Goal: Book appointment/travel/reservation

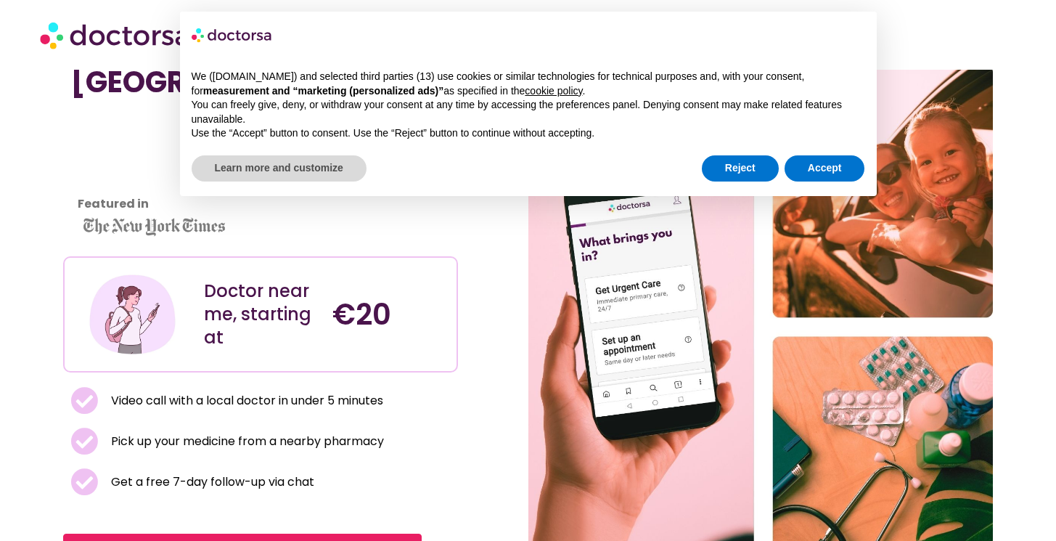
scroll to position [70, 0]
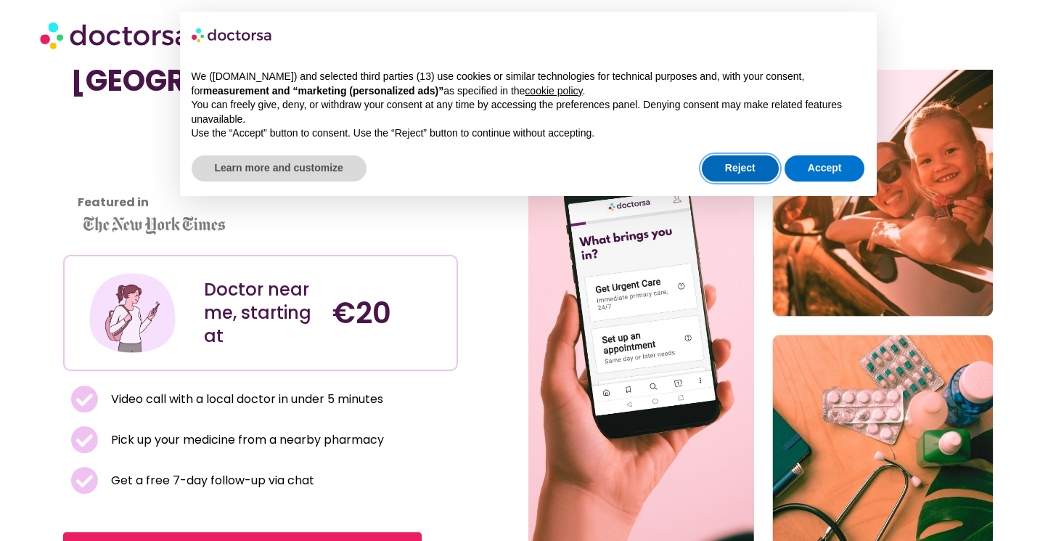
click at [762, 178] on button "Reject" at bounding box center [740, 168] width 77 height 26
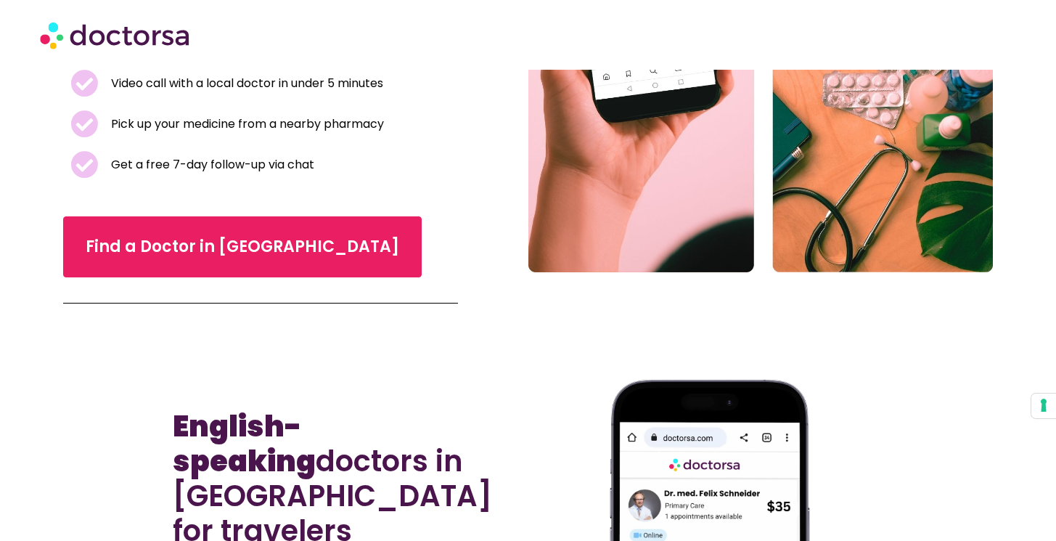
scroll to position [387, 0]
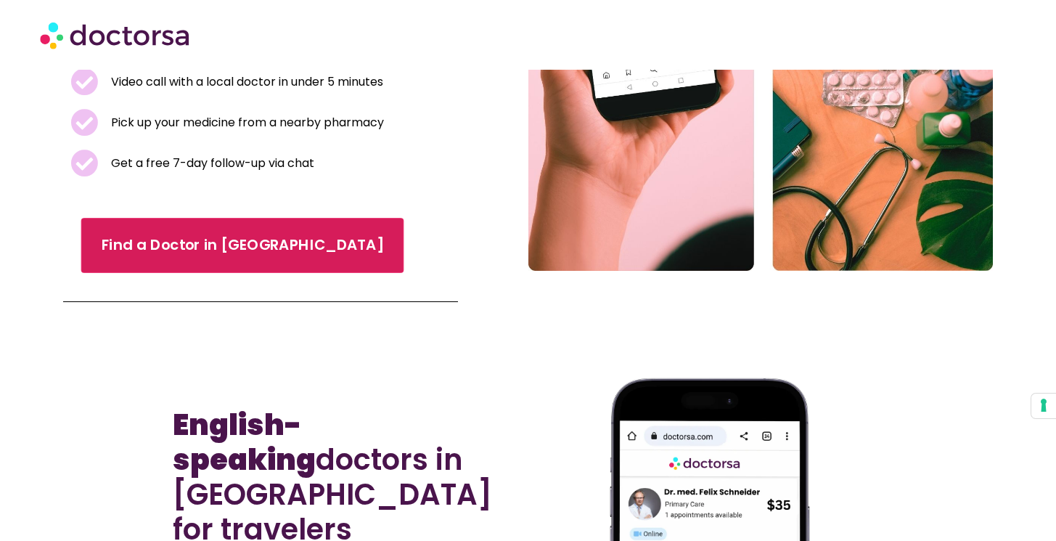
click at [204, 251] on span "Find a Doctor in [GEOGRAPHIC_DATA]" at bounding box center [243, 245] width 282 height 21
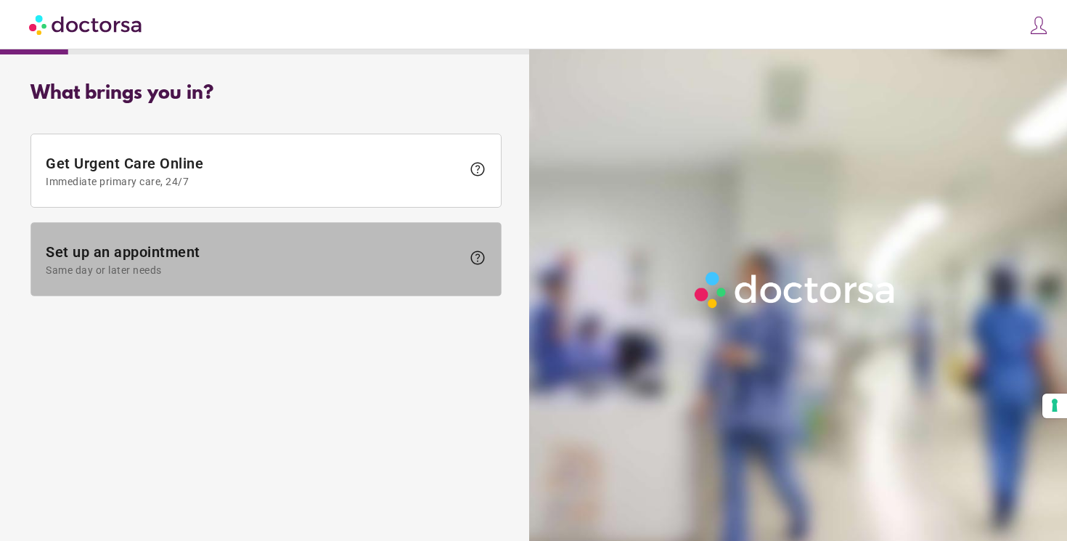
click at [325, 254] on span "Set up an appointment Same day or later needs" at bounding box center [254, 259] width 416 height 33
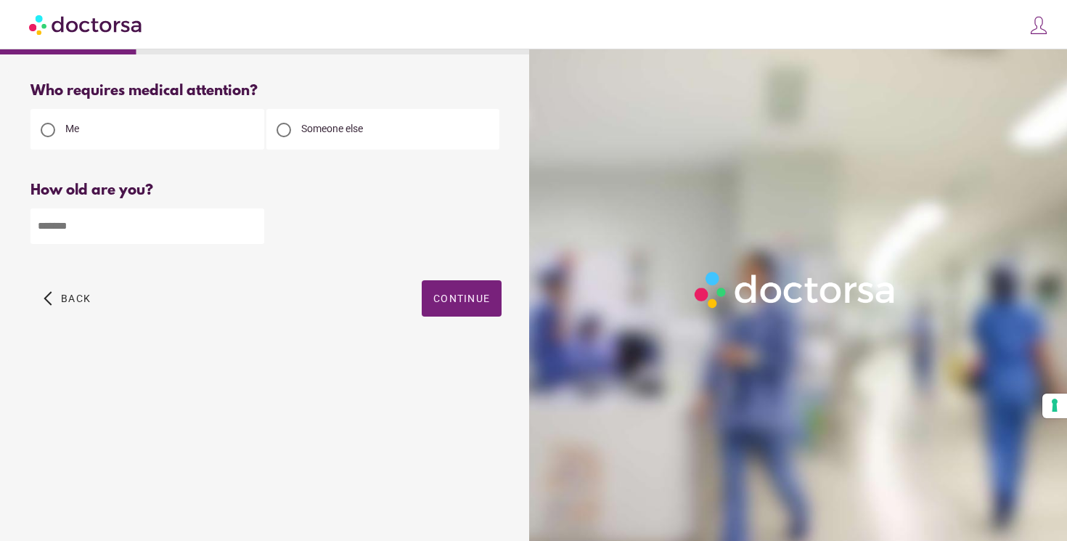
click at [155, 237] on input "number" at bounding box center [147, 226] width 234 height 36
type input "**"
click at [197, 378] on div "What brings you in? Get Urgent Care Online Immediate primary care, 24/7 help Se…" at bounding box center [266, 289] width 518 height 436
click at [457, 298] on span "Continue" at bounding box center [461, 299] width 57 height 12
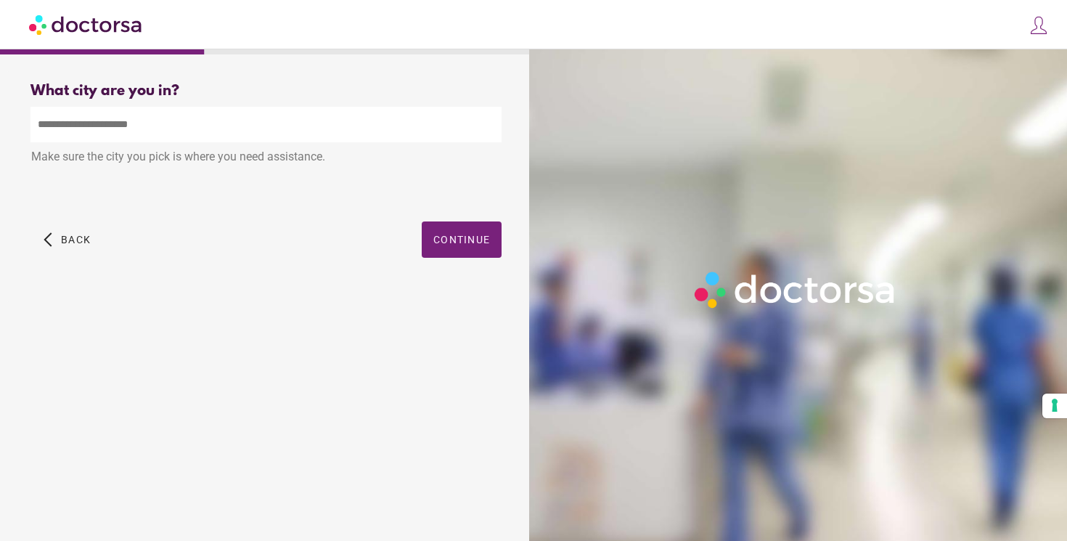
click at [265, 121] on input "text" at bounding box center [265, 125] width 471 height 36
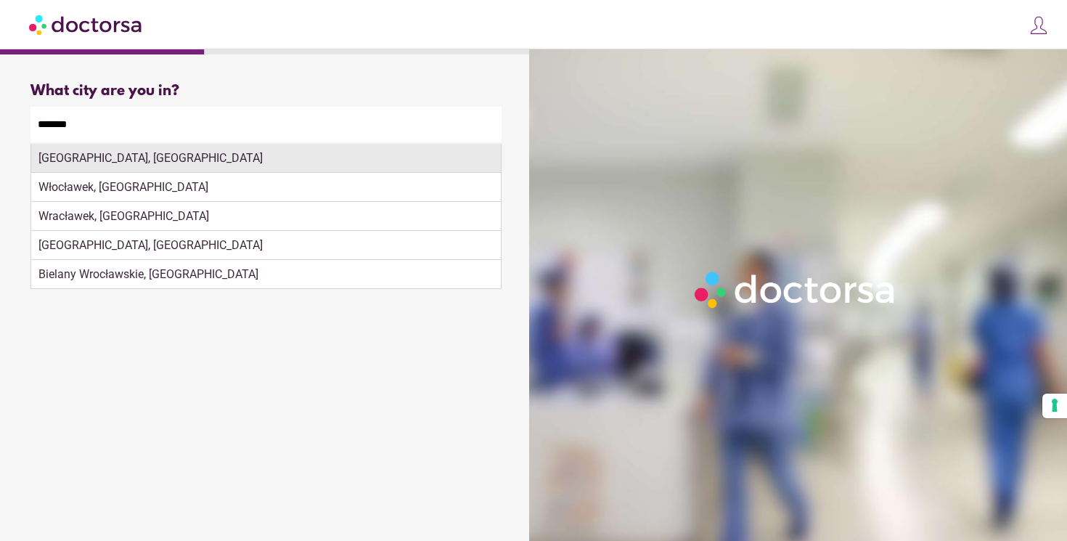
click at [272, 152] on div "Wrocław, Poland" at bounding box center [266, 158] width 470 height 29
type input "**********"
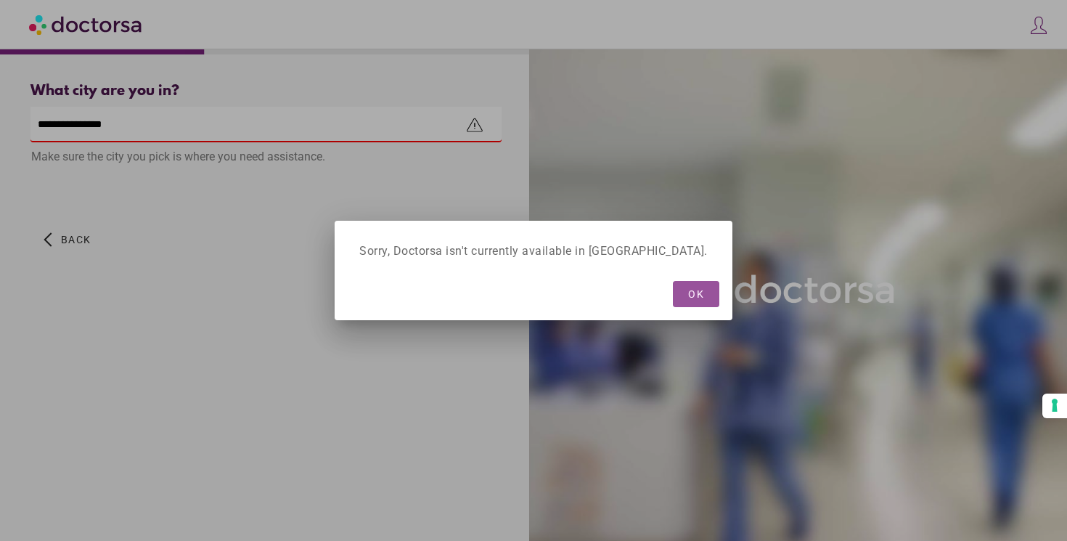
click at [688, 293] on span "OK" at bounding box center [696, 294] width 16 height 12
